Goal: Find specific page/section: Find specific page/section

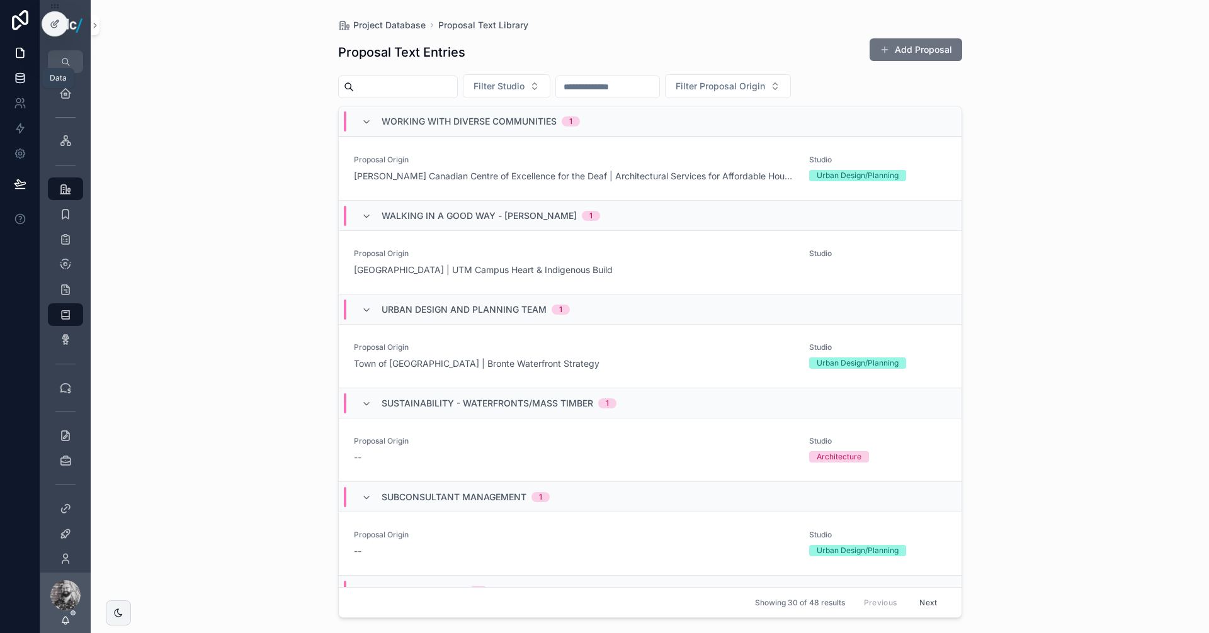
click at [24, 76] on icon at bounding box center [20, 77] width 8 height 5
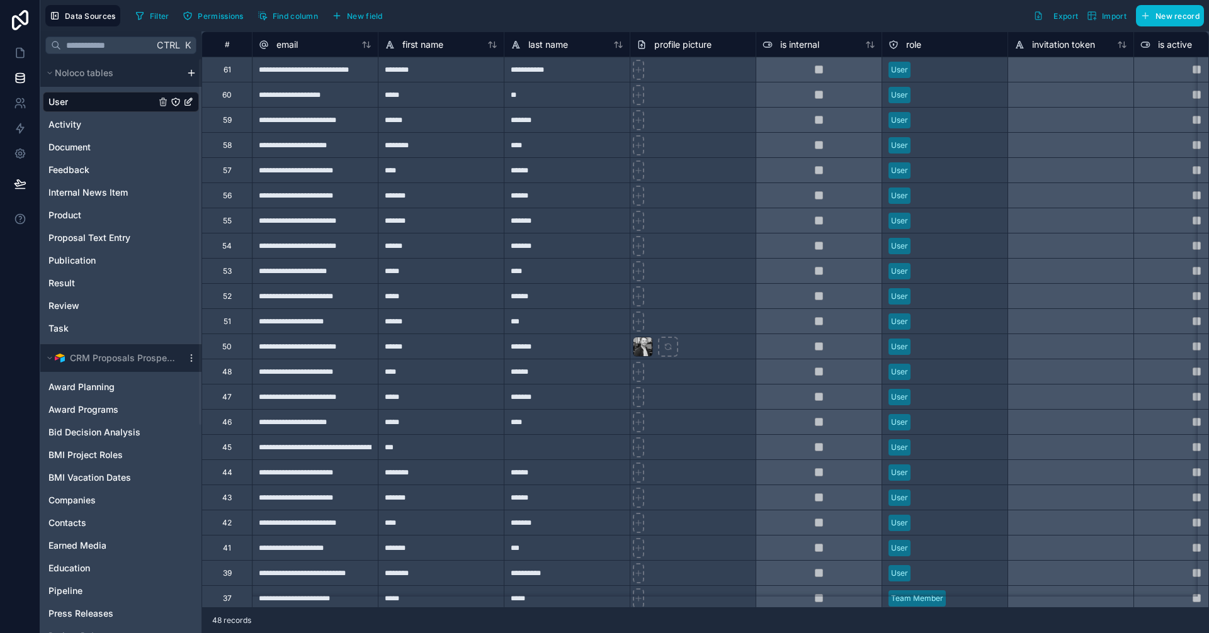
click at [718, 71] on div at bounding box center [693, 69] width 126 height 25
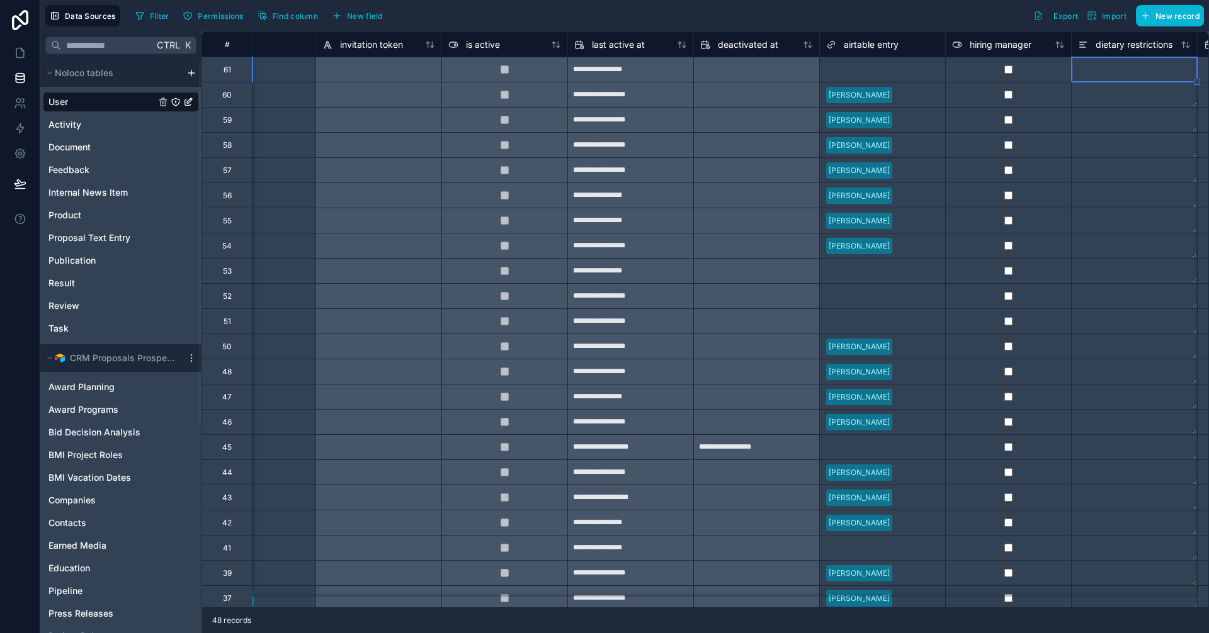
scroll to position [0, 818]
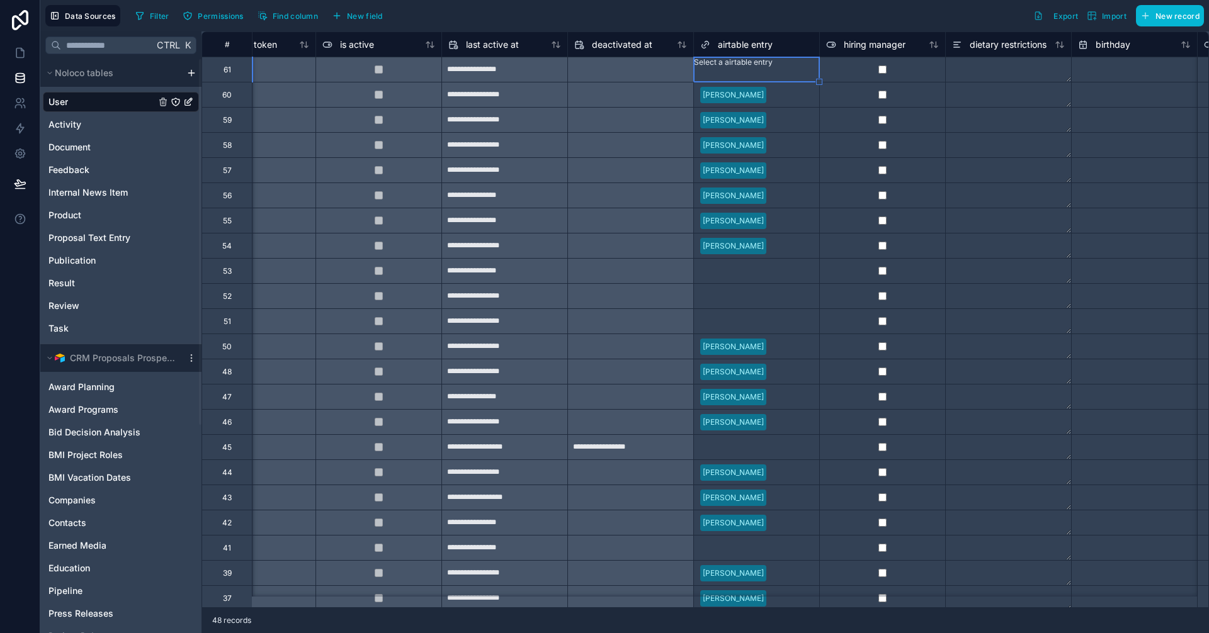
click at [718, 76] on div "Select a airtable entry" at bounding box center [733, 69] width 79 height 25
type input "*"
click at [735, 633] on div "Khatereh Baharikhoob" at bounding box center [604, 640] width 1209 height 15
click at [986, 73] on textarea at bounding box center [1008, 69] width 125 height 25
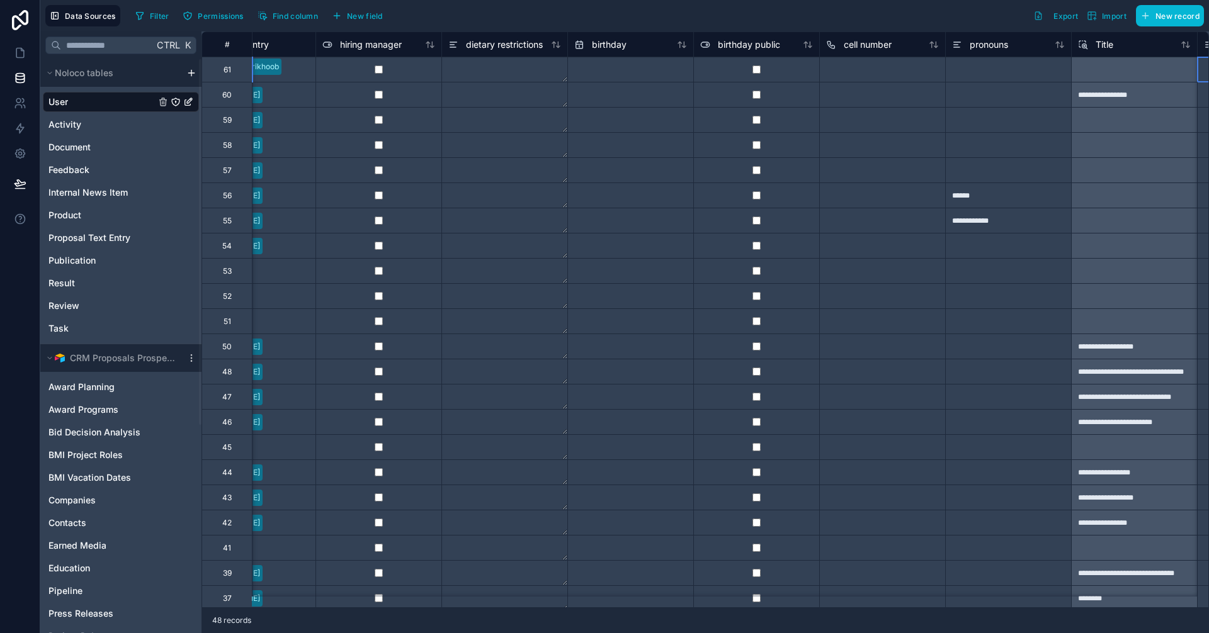
scroll to position [0, 1448]
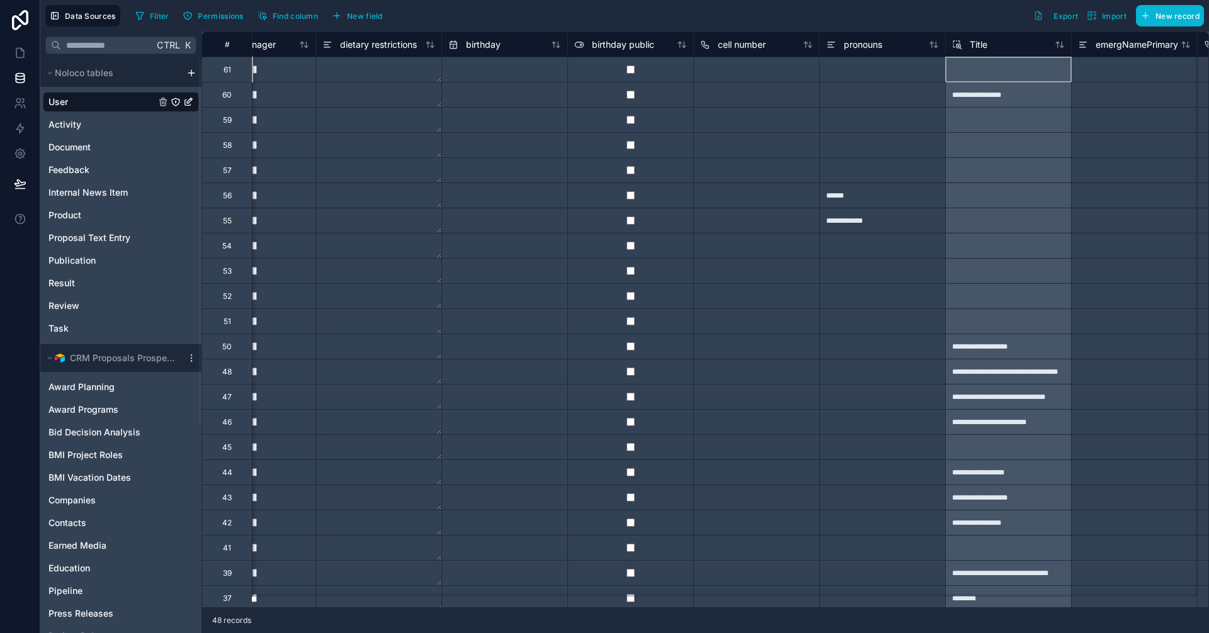
click at [995, 69] on div at bounding box center [1008, 69] width 126 height 25
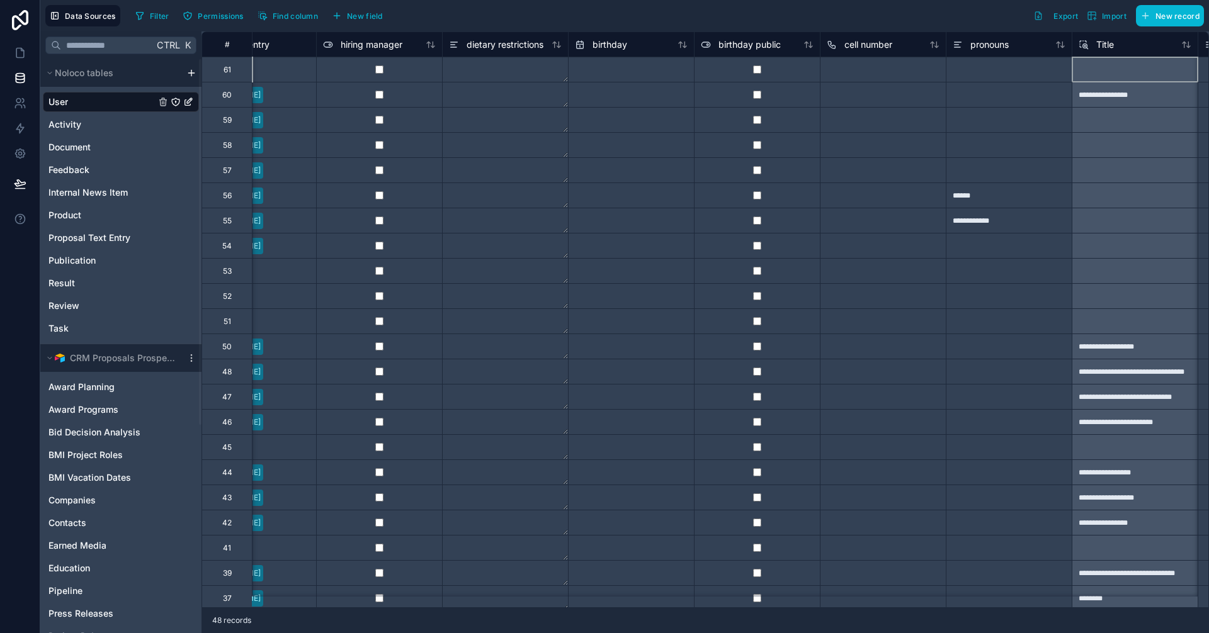
type input "**"
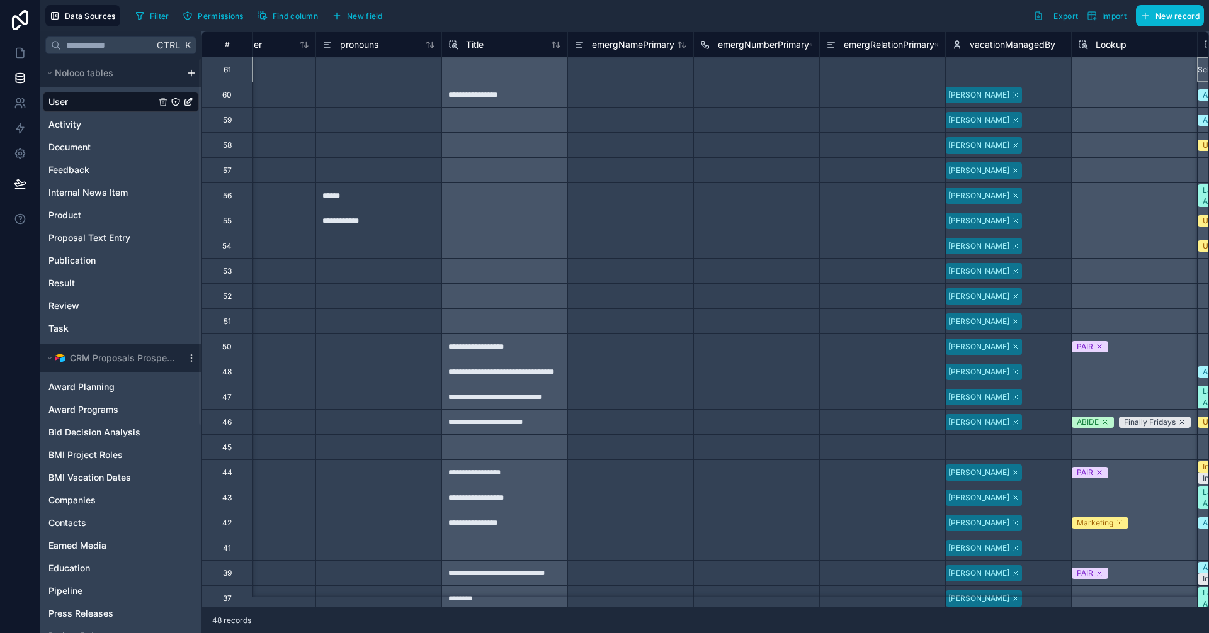
scroll to position [0, 2077]
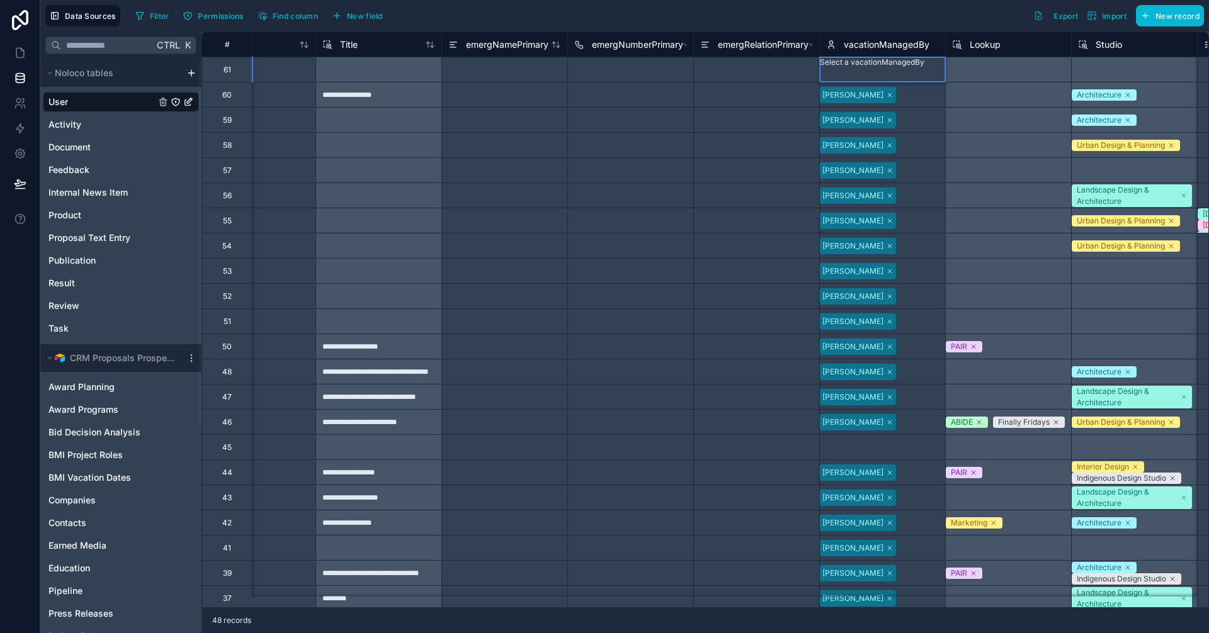
click at [823, 76] on div at bounding box center [822, 75] width 2 height 13
click at [855, 73] on div "Select a vacationManagedBy" at bounding box center [882, 69] width 125 height 25
click at [842, 633] on div "[EMAIL_ADDRESS][DOMAIN_NAME]" at bounding box center [604, 640] width 1209 height 15
click at [1105, 76] on div "Select a Studio" at bounding box center [1134, 69] width 126 height 25
click at [1105, 70] on div "Select a Studio" at bounding box center [1134, 69] width 126 height 25
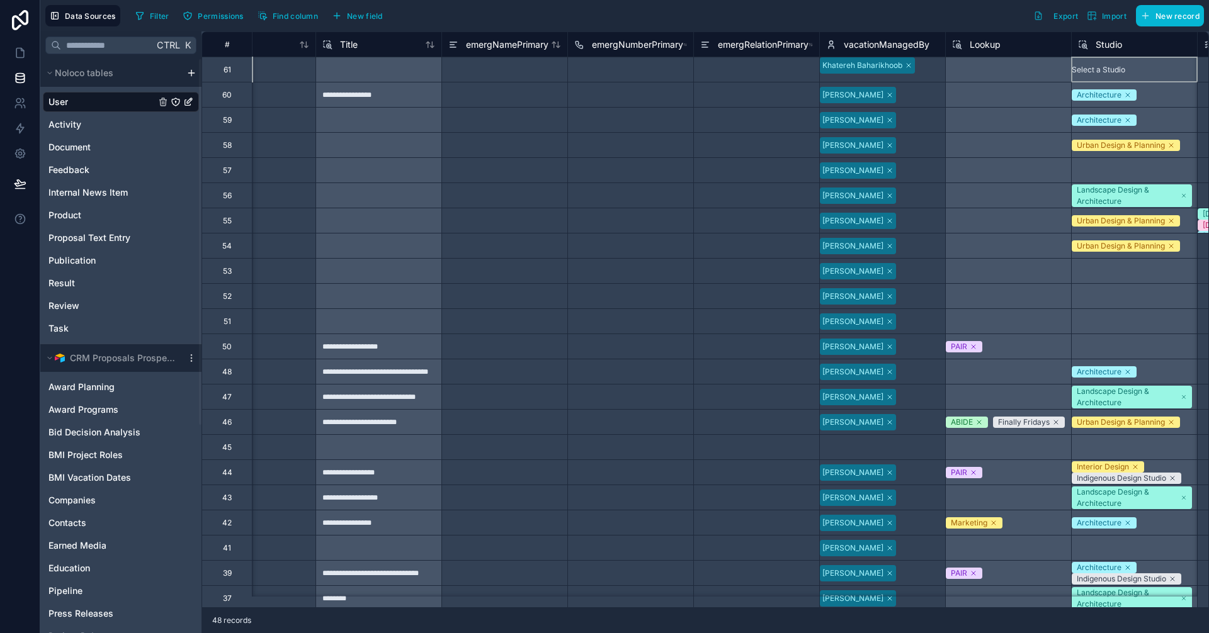
click at [1114, 71] on div "Select a Studio" at bounding box center [1134, 69] width 126 height 25
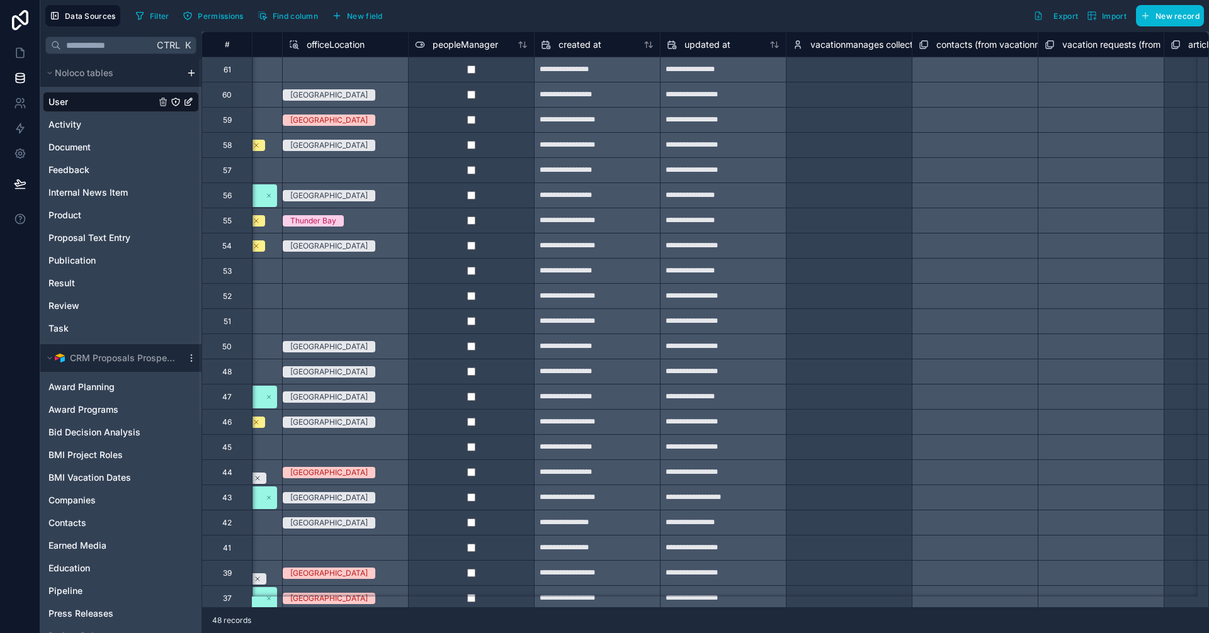
scroll to position [0, 3387]
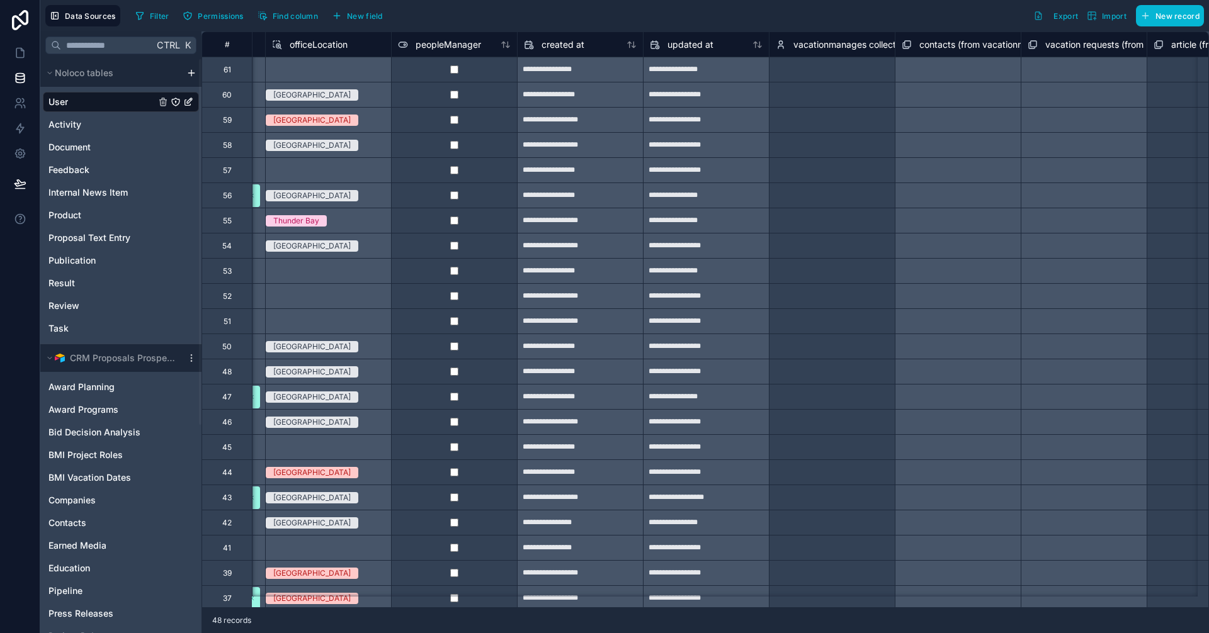
click at [842, 73] on div "Select a vacationmanages collection" at bounding box center [832, 67] width 123 height 20
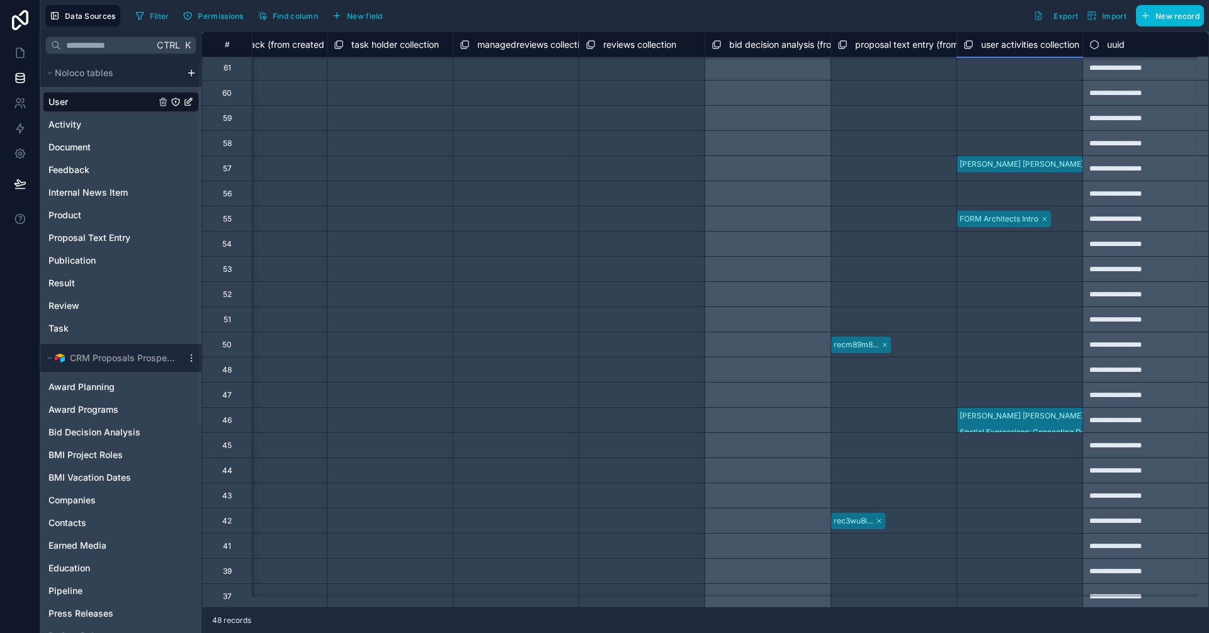
scroll to position [0, 4595]
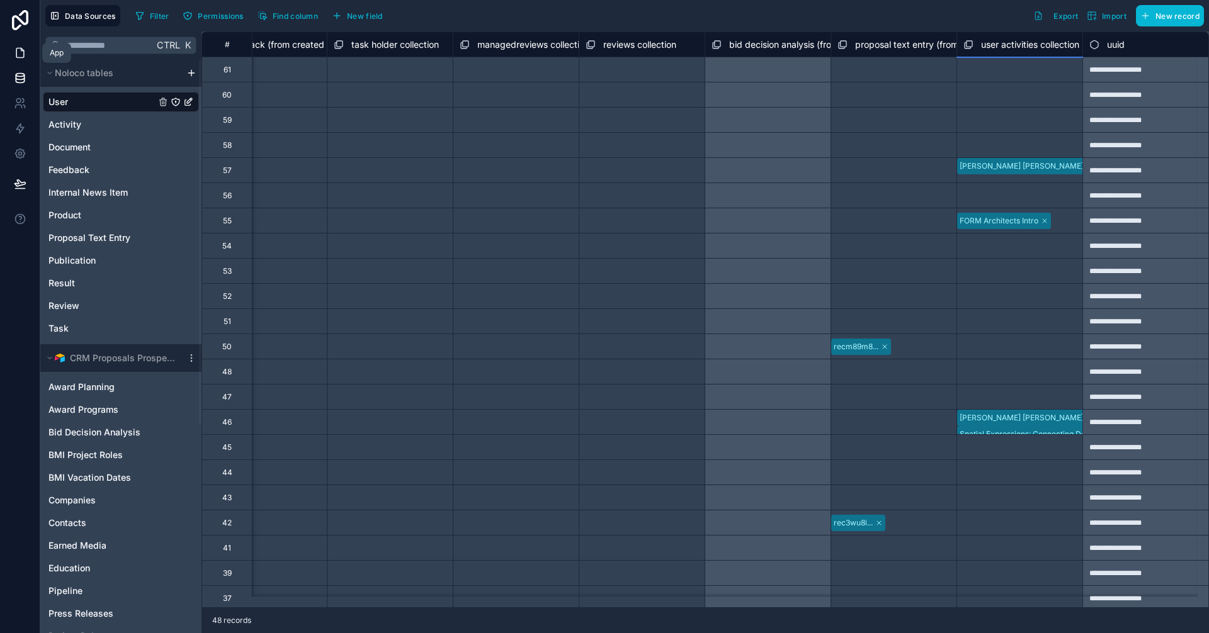
click at [25, 54] on icon at bounding box center [20, 53] width 13 height 13
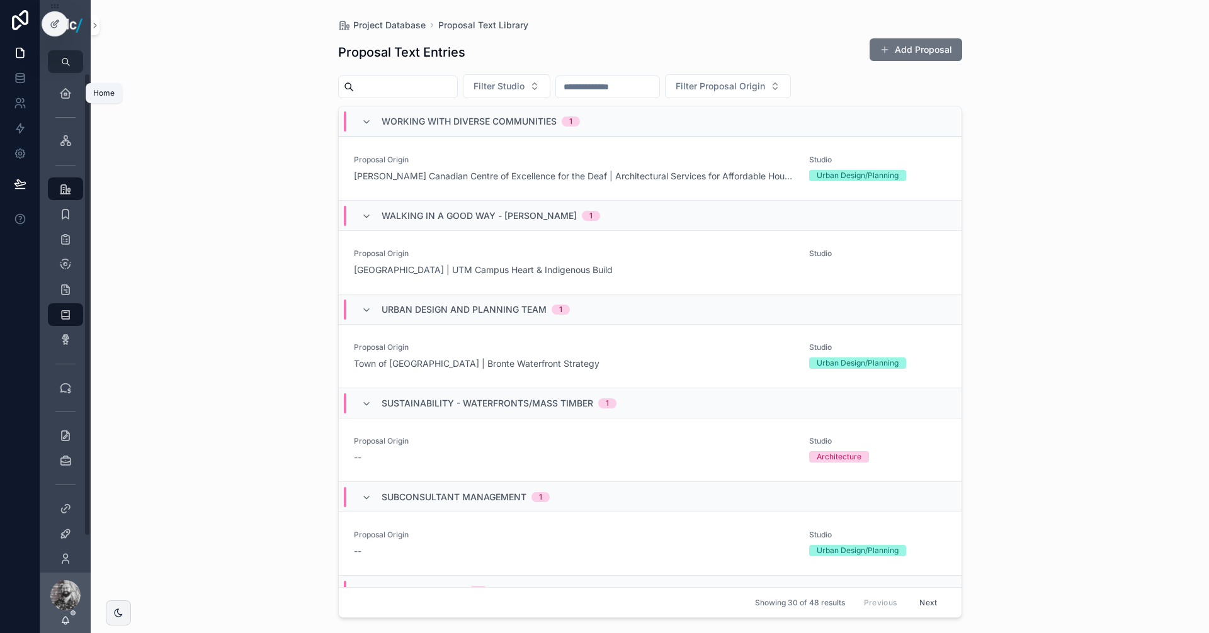
click at [65, 60] on icon "scrollable content" at bounding box center [65, 61] width 9 height 9
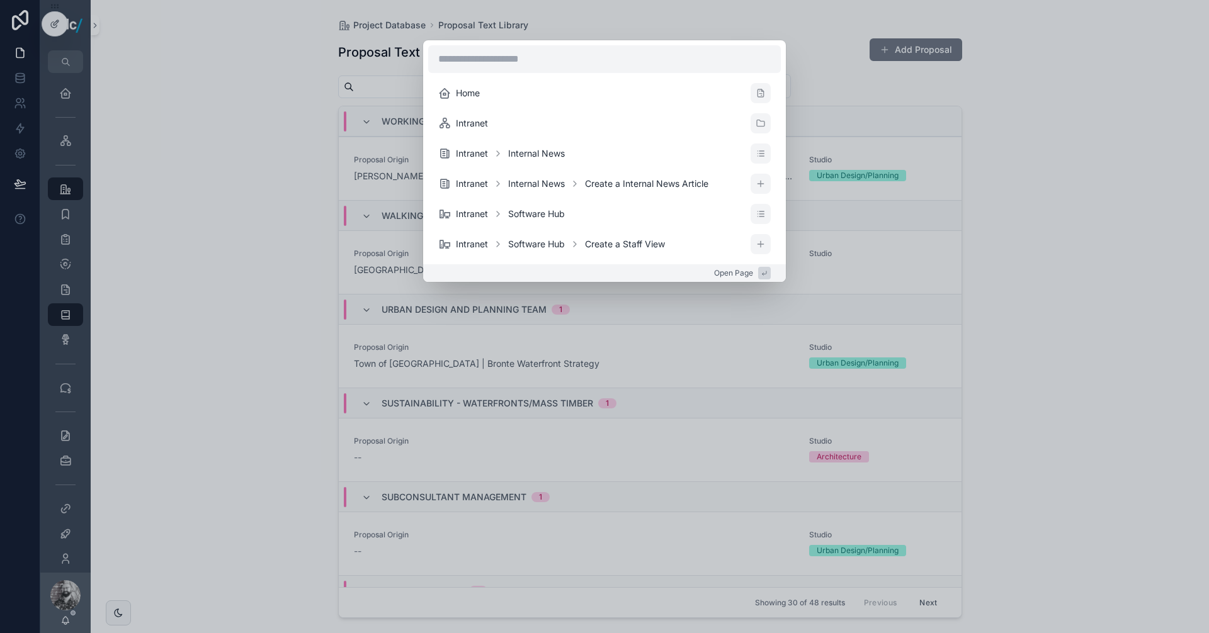
click at [62, 91] on div "Home Intranet Intranet Internal News Intranet Internal News Create a Internal N…" at bounding box center [604, 316] width 1209 height 633
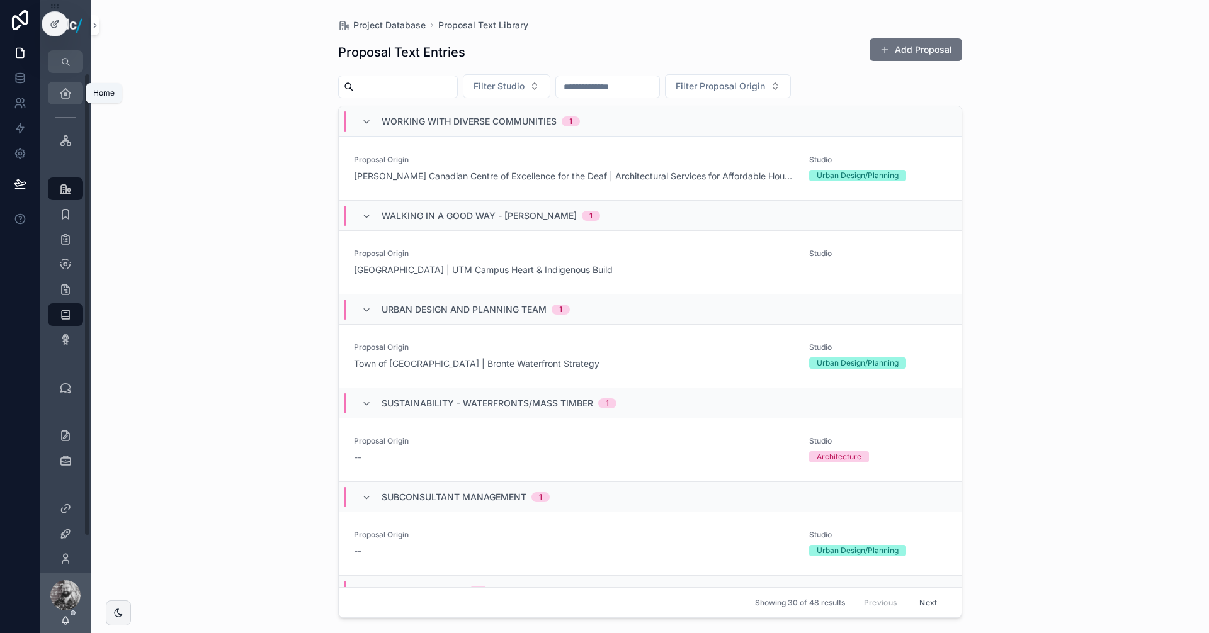
click at [62, 93] on icon "scrollable content" at bounding box center [65, 93] width 13 height 13
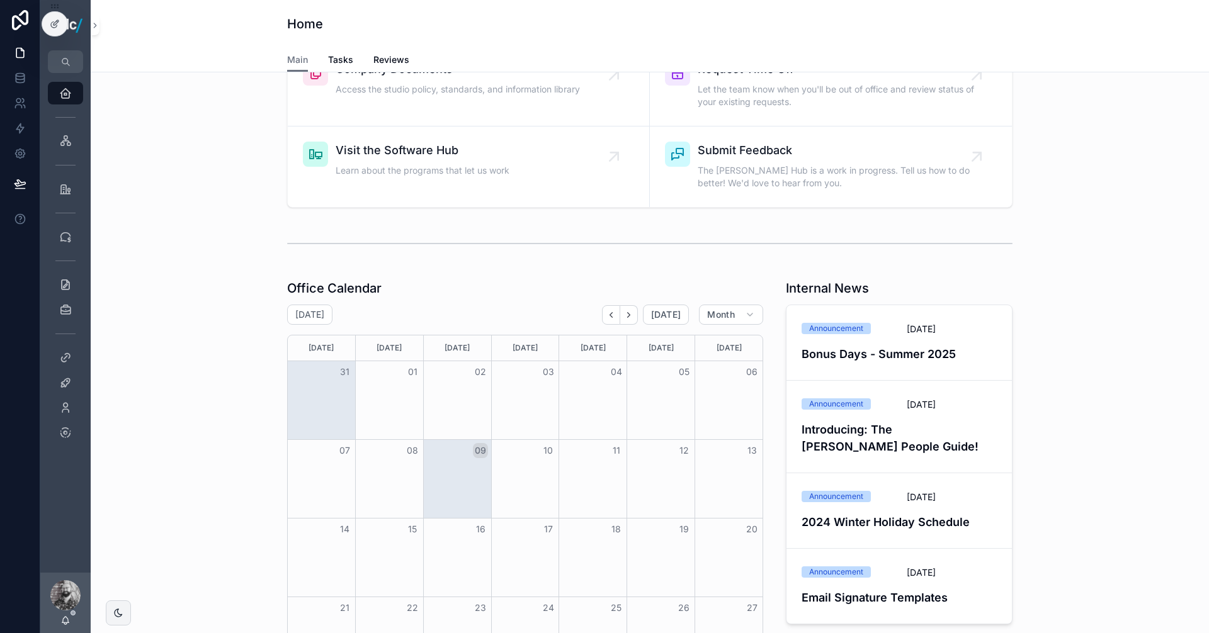
scroll to position [542, 0]
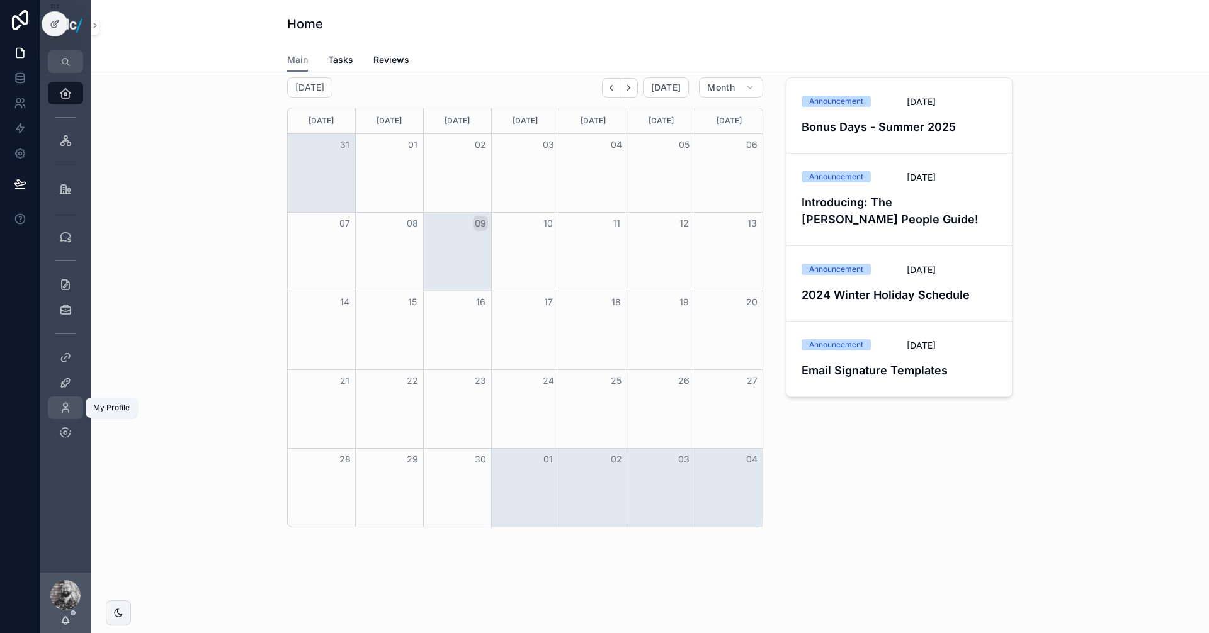
click at [62, 411] on icon "scrollable content" at bounding box center [65, 408] width 13 height 13
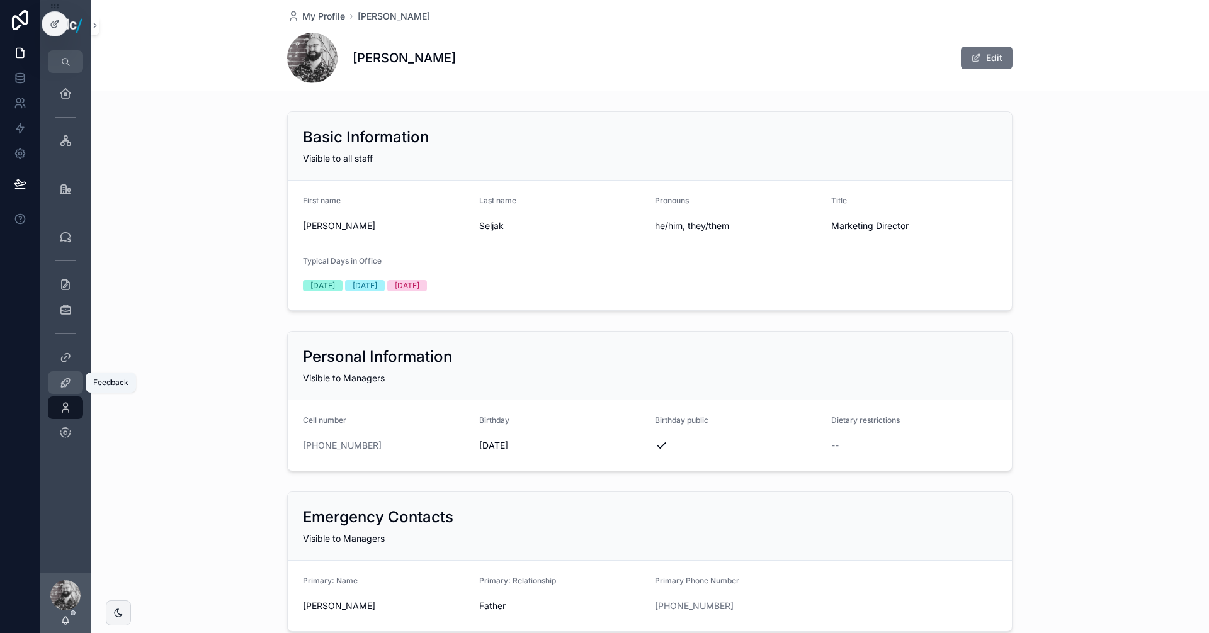
click at [70, 375] on div "Feedback" at bounding box center [65, 383] width 20 height 20
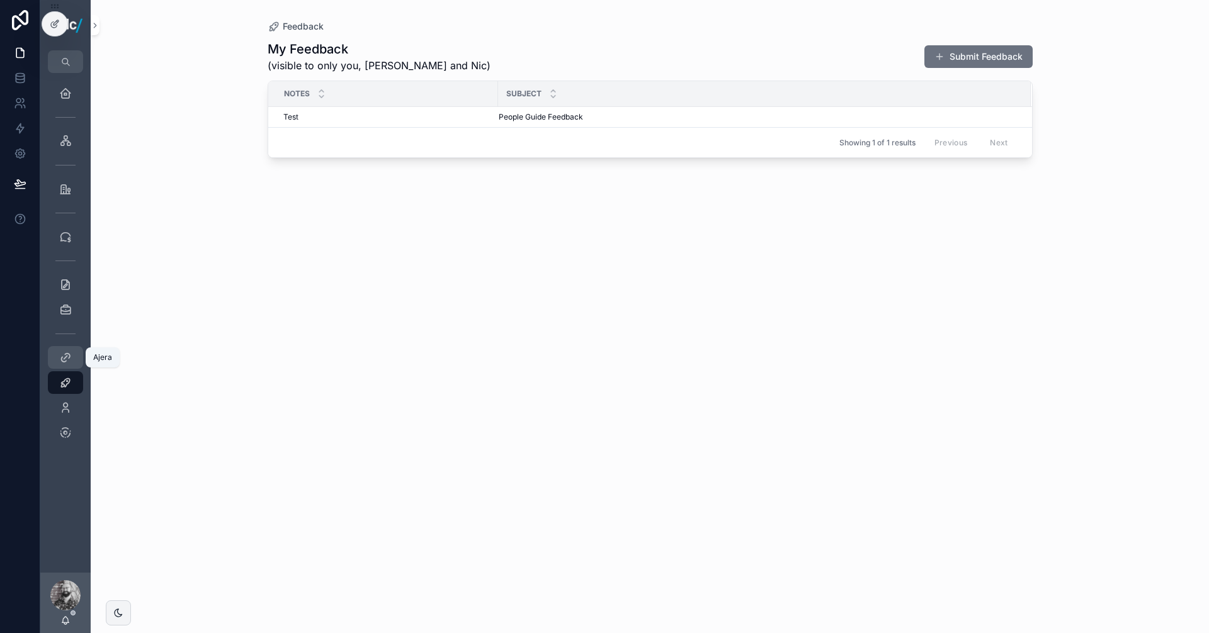
click at [66, 356] on icon "scrollable content" at bounding box center [65, 357] width 13 height 13
click at [61, 433] on icon "scrollable content" at bounding box center [65, 433] width 13 height 13
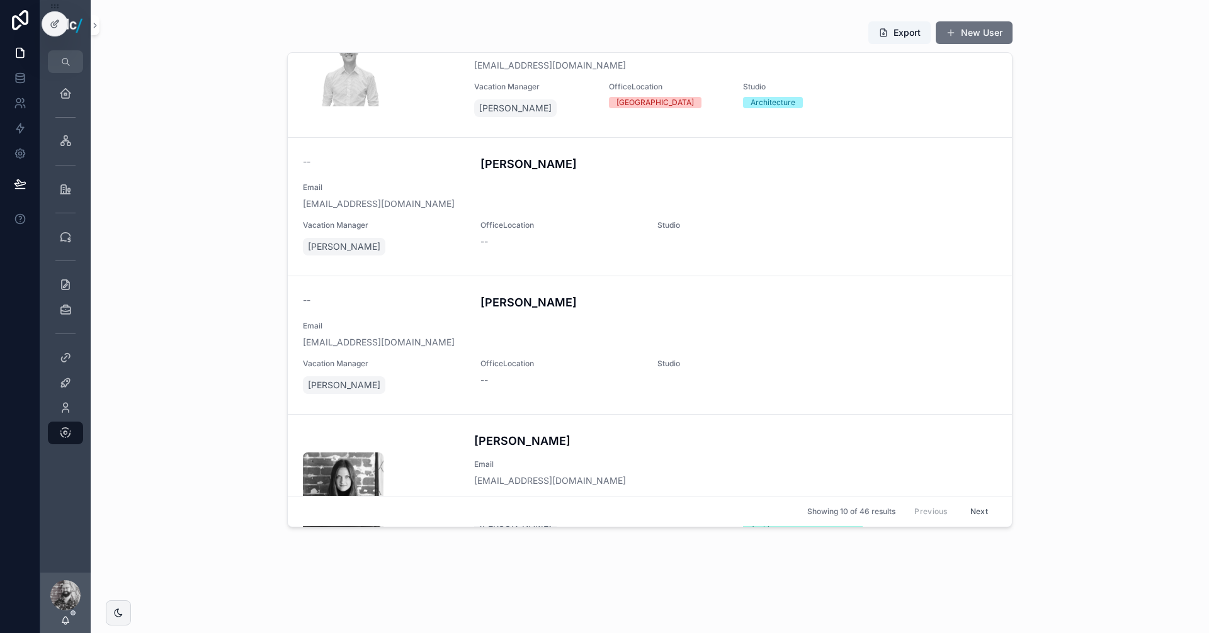
scroll to position [845, 0]
